Goal: Browse casually: Explore the website without a specific task or goal

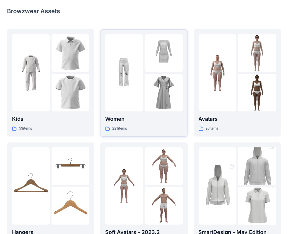
click at [151, 123] on p "Women" at bounding box center [143, 119] width 77 height 8
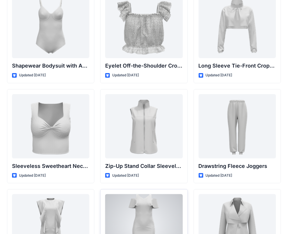
scroll to position [1935, 0]
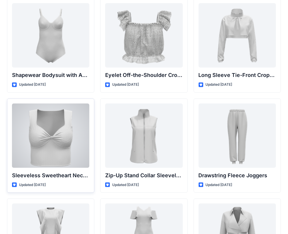
click at [80, 130] on div at bounding box center [50, 136] width 77 height 64
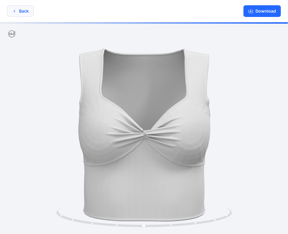
click at [18, 7] on button "Back" at bounding box center [20, 10] width 27 height 11
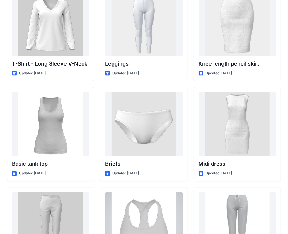
scroll to position [4741, 0]
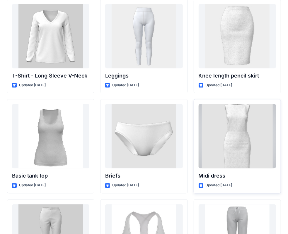
click at [232, 126] on div at bounding box center [236, 136] width 77 height 64
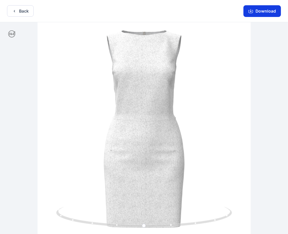
click at [257, 13] on button "Download" at bounding box center [261, 11] width 37 height 12
